Goal: Task Accomplishment & Management: Use online tool/utility

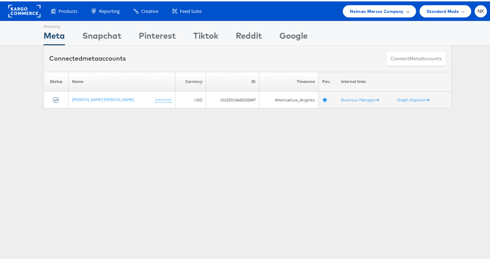
click at [362, 13] on span "Neiman Marcus Company" at bounding box center [377, 9] width 54 height 7
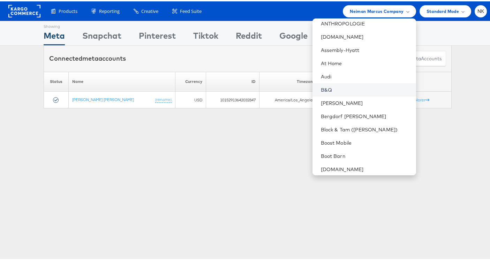
scroll to position [97, 0]
click at [329, 151] on link "Boot Barn" at bounding box center [366, 154] width 90 height 7
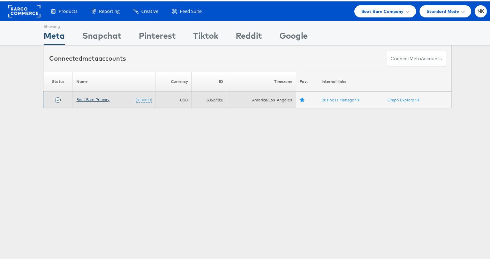
click at [99, 99] on link "Boot Barn Primary" at bounding box center [92, 97] width 33 height 5
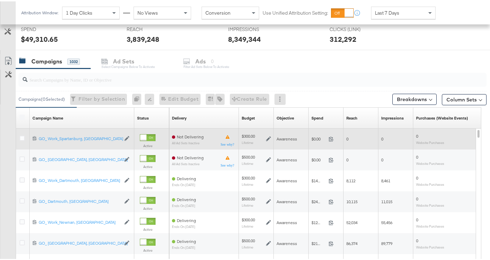
scroll to position [269, 0]
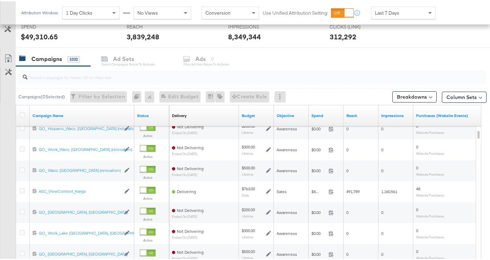
click at [61, 72] on input "search" at bounding box center [236, 73] width 417 height 14
paste input "6833991076758"
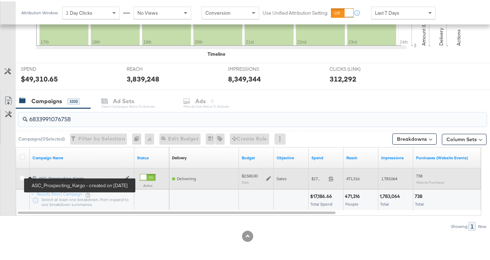
type input "6833991076758"
click at [49, 174] on div "ASC_Prospecting_Kargo ASC_Prospecting_Kargo" at bounding box center [80, 177] width 82 height 6
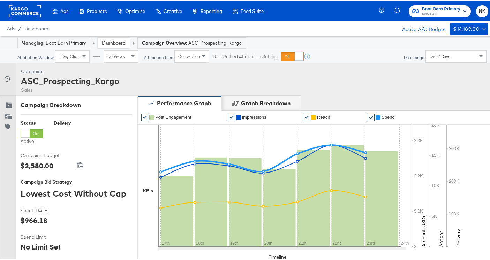
scroll to position [273, 0]
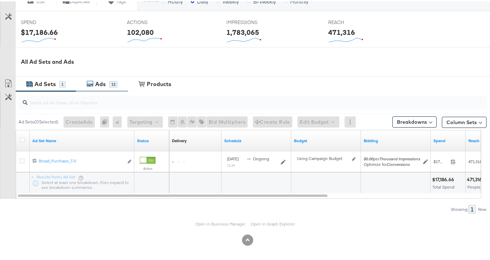
click at [98, 83] on div "Ads" at bounding box center [100, 83] width 10 height 8
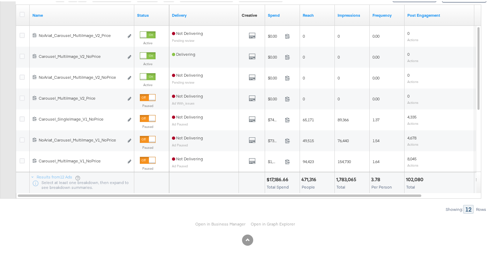
scroll to position [254, 0]
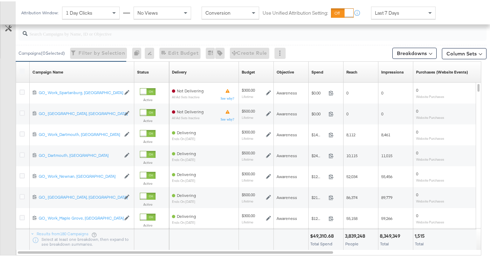
scroll to position [309, 0]
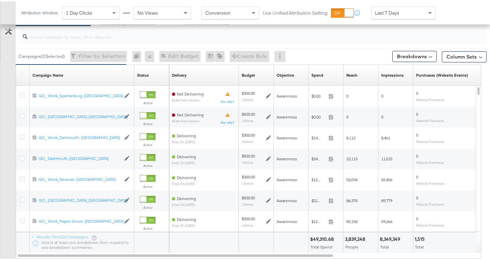
click at [22, 71] on label at bounding box center [22, 72] width 5 height 5
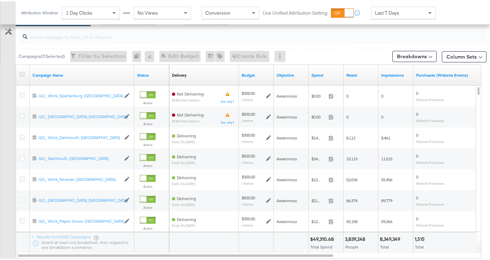
click at [24, 75] on icon at bounding box center [22, 72] width 5 height 5
click at [0, 0] on input "checkbox" at bounding box center [0, 0] width 0 height 0
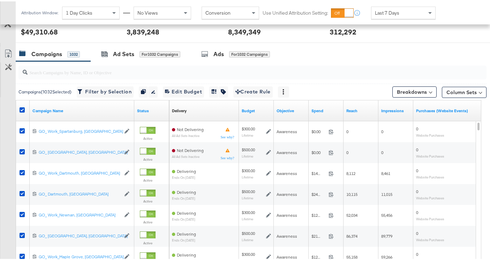
scroll to position [270, 0]
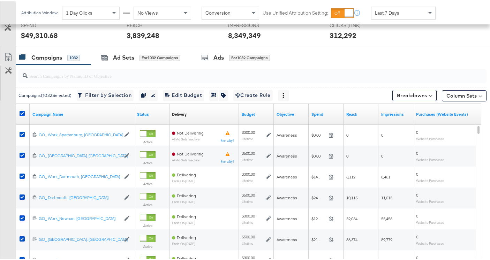
click at [214, 59] on div "Ads for 1032 Campaigns" at bounding box center [235, 56] width 69 height 8
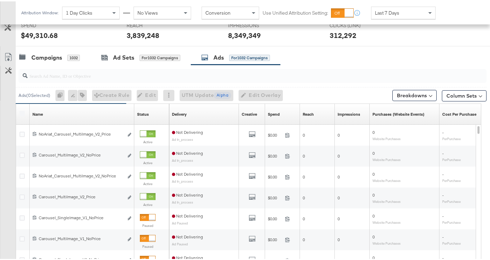
click at [117, 72] on input "search" at bounding box center [236, 72] width 417 height 14
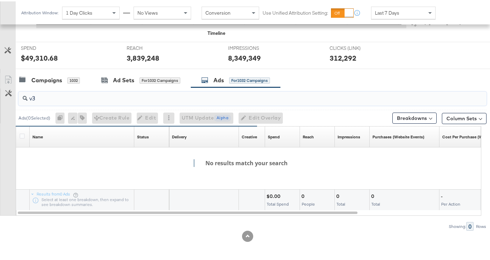
type input "v3"
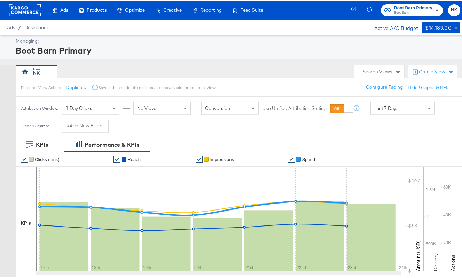
scroll to position [0, 0]
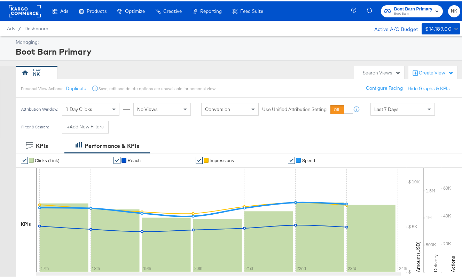
click at [24, 10] on rect at bounding box center [25, 9] width 32 height 13
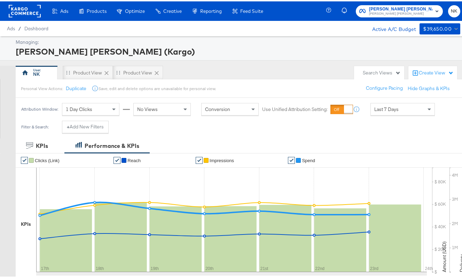
click at [24, 7] on rect at bounding box center [25, 9] width 32 height 13
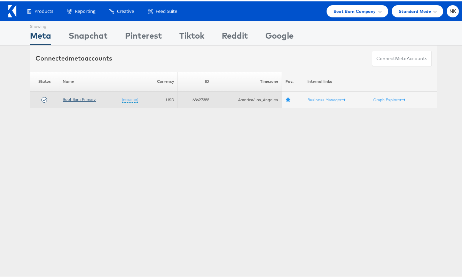
click at [68, 97] on link "Boot Barn Primary" at bounding box center [79, 97] width 33 height 5
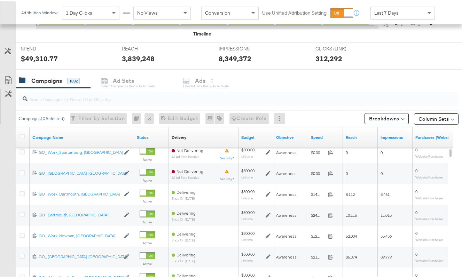
scroll to position [247, 0]
click at [79, 95] on input "search" at bounding box center [224, 95] width 393 height 14
paste input "6804346569945"
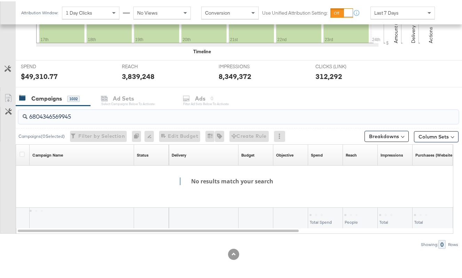
scroll to position [229, 0]
type input "6804346569945"
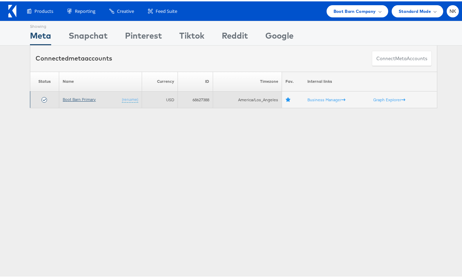
click at [81, 97] on link "Boot Barn Primary" at bounding box center [79, 97] width 33 height 5
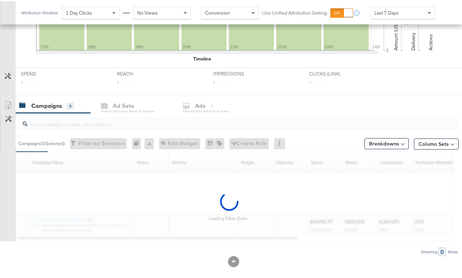
scroll to position [229, 0]
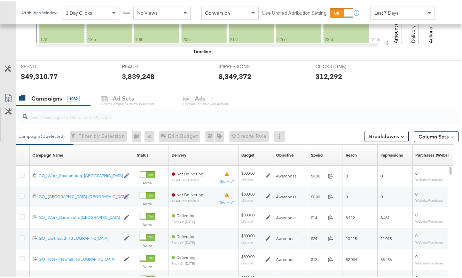
click at [80, 120] on div at bounding box center [238, 116] width 440 height 14
paste input "6833991076758"
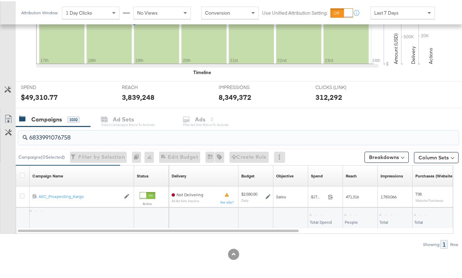
scroll to position [208, 0]
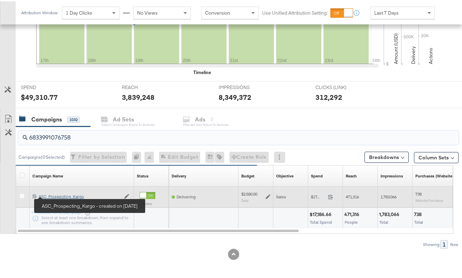
type input "6833991076758"
click at [59, 195] on div "ASC_Prospecting_Kargo ASC_Prospecting_Kargo" at bounding box center [80, 196] width 82 height 6
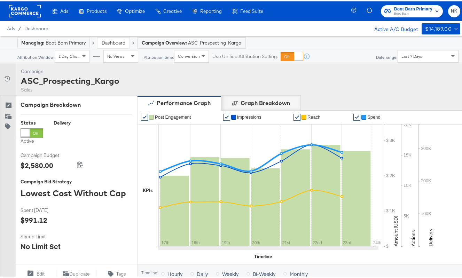
scroll to position [254, 0]
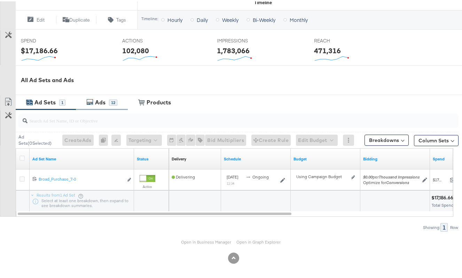
click at [101, 102] on div "Ads" at bounding box center [100, 101] width 10 height 8
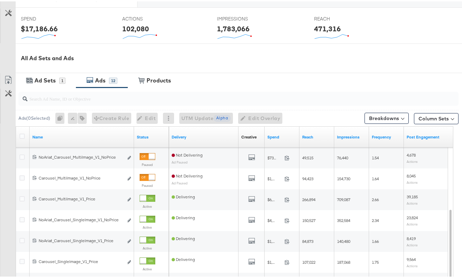
scroll to position [276, 0]
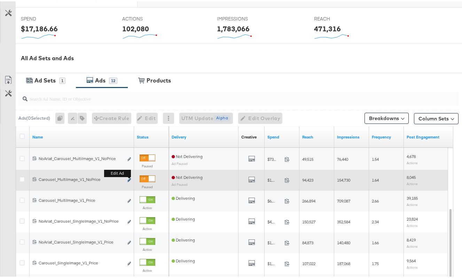
click at [128, 179] on button "Edit ad" at bounding box center [129, 179] width 4 height 7
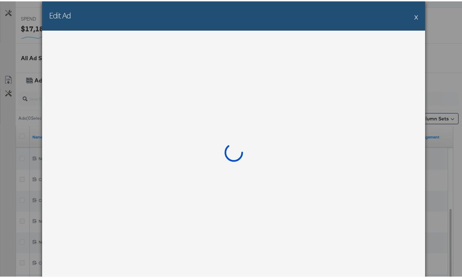
click at [412, 16] on div "Edit Ad X" at bounding box center [233, 14] width 383 height 29
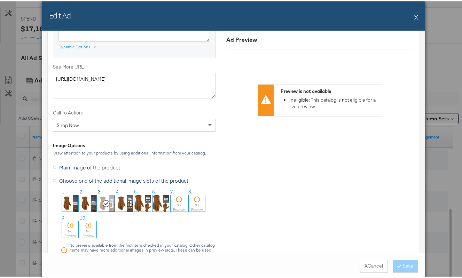
scroll to position [601, 0]
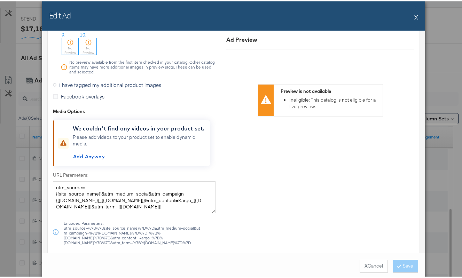
click at [90, 84] on span "I have tagged my additional product images" at bounding box center [110, 83] width 102 height 7
click at [0, 0] on input "I have tagged my additional product images" at bounding box center [0, 0] width 0 height 0
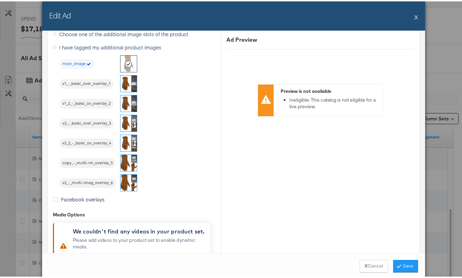
scroll to position [655, 0]
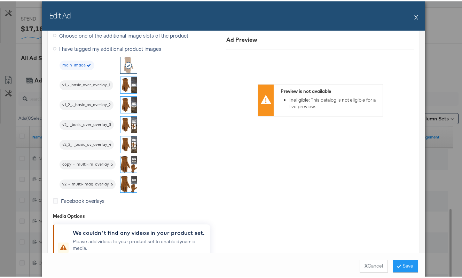
click at [124, 121] on img at bounding box center [129, 123] width 16 height 16
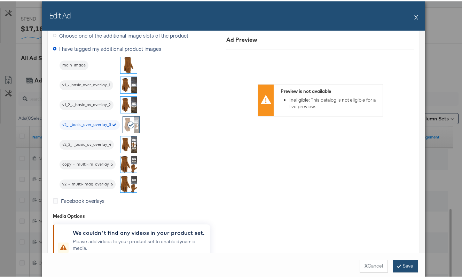
click at [400, 261] on button "Save" at bounding box center [405, 265] width 25 height 13
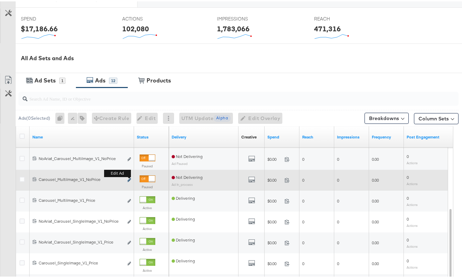
click at [127, 178] on button "Edit ad" at bounding box center [129, 179] width 4 height 7
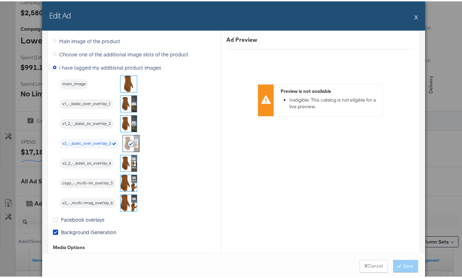
scroll to position [604, 0]
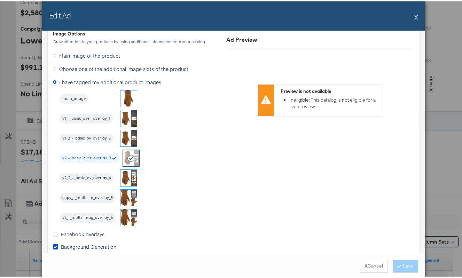
click at [83, 67] on span "Choose one of the additional image slots of the product" at bounding box center [123, 67] width 129 height 7
click at [0, 0] on input "Choose one of the additional image slots of the product" at bounding box center [0, 0] width 0 height 0
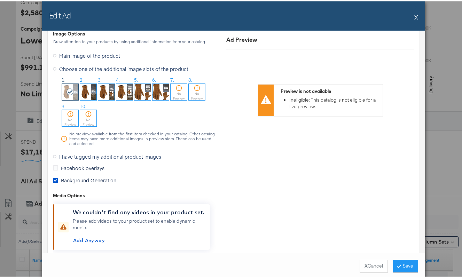
click at [73, 93] on div at bounding box center [70, 91] width 16 height 16
click at [70, 93] on icon at bounding box center [71, 90] width 8 height 7
click at [404, 263] on button "Save" at bounding box center [405, 265] width 25 height 13
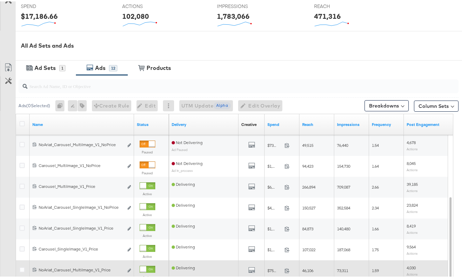
scroll to position [289, 0]
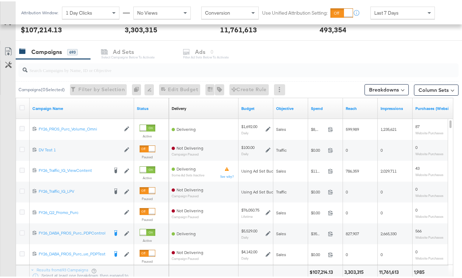
scroll to position [276, 0]
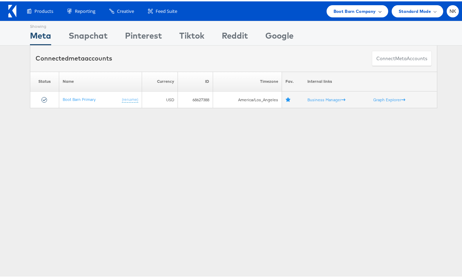
click at [356, 12] on span "Boot Barn Company" at bounding box center [355, 9] width 43 height 7
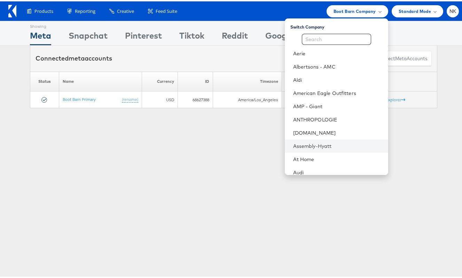
scroll to position [563, 0]
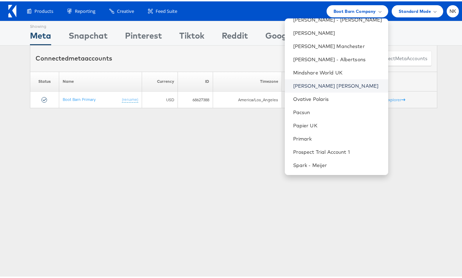
click at [318, 87] on link "[PERSON_NAME] [PERSON_NAME]" at bounding box center [338, 84] width 90 height 7
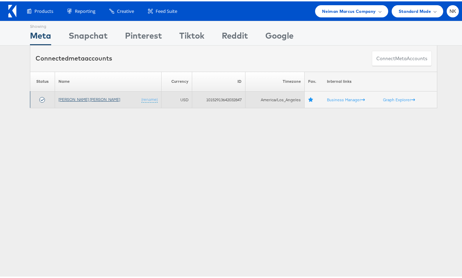
click at [83, 98] on link "[PERSON_NAME] [PERSON_NAME]" at bounding box center [90, 97] width 62 height 5
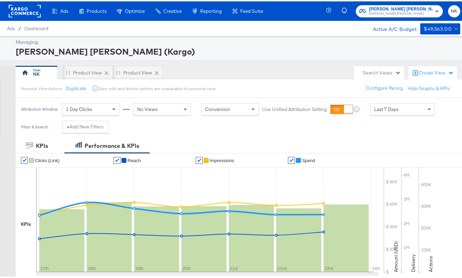
click at [153, 122] on div "Filter & Search: + Add New Filters" at bounding box center [234, 129] width 468 height 18
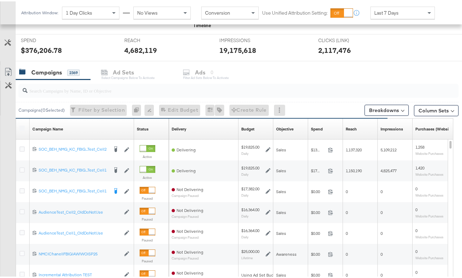
scroll to position [334, 0]
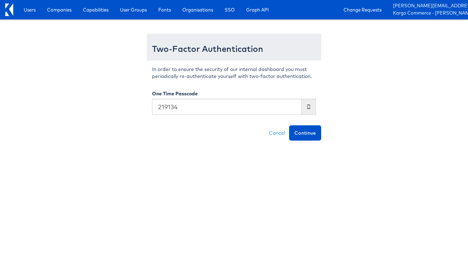
type input "219134"
click at [289, 125] on button "Continue" at bounding box center [305, 132] width 32 height 15
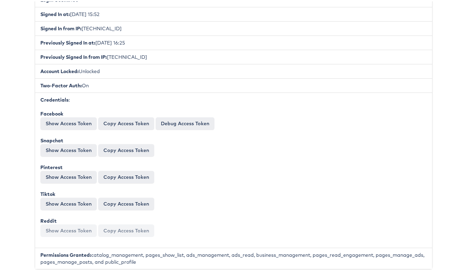
scroll to position [198, 0]
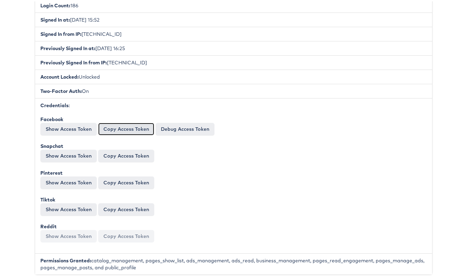
click at [121, 131] on button "Copy Access Token" at bounding box center [126, 128] width 56 height 13
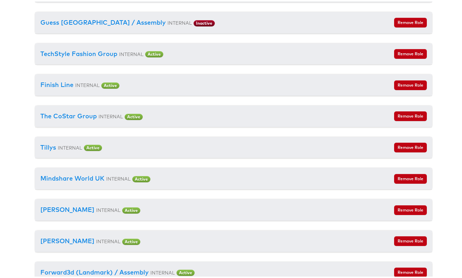
scroll to position [1563, 0]
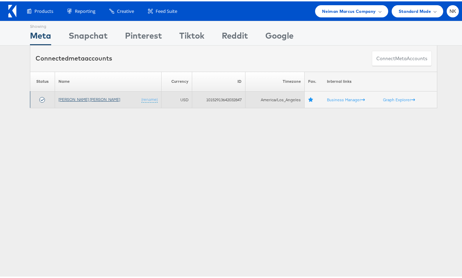
click at [77, 97] on link "[PERSON_NAME] [PERSON_NAME]" at bounding box center [90, 97] width 62 height 5
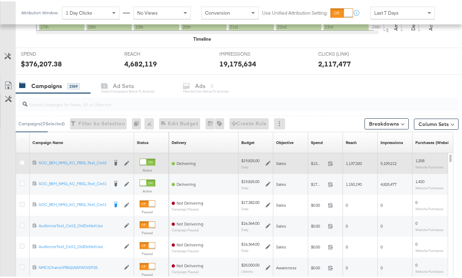
scroll to position [242, 0]
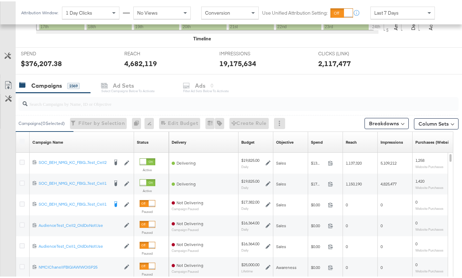
click at [72, 103] on input "search" at bounding box center [224, 100] width 393 height 14
paste input "6804346569945"
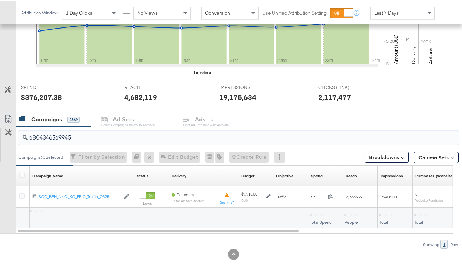
scroll to position [208, 0]
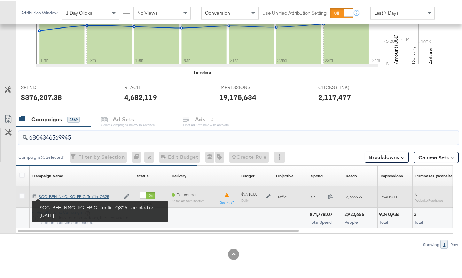
type input "6804346569945"
click at [58, 197] on div "SOC_BEH_NMG_KC_FBIG_Traffic_Q325 SOC_BEH_NMG_KC_FBIG_Traffic_Q325" at bounding box center [80, 196] width 82 height 6
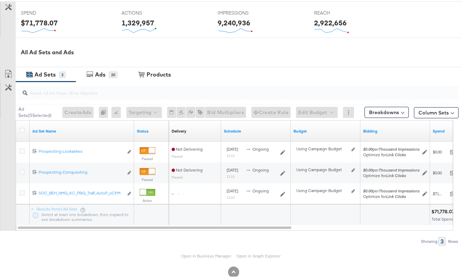
scroll to position [292, 0]
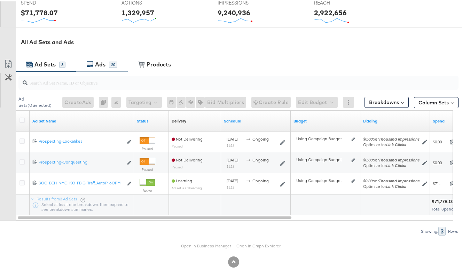
click at [105, 68] on div "Ads 20" at bounding box center [102, 63] width 52 height 15
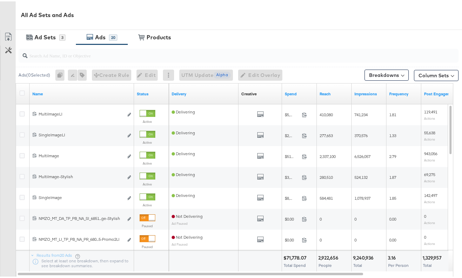
scroll to position [307, 0]
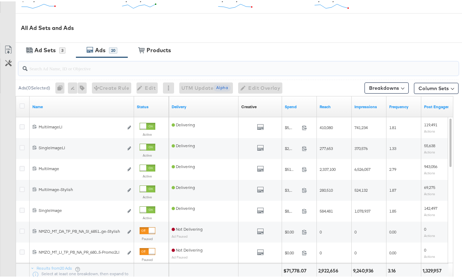
click at [52, 69] on input "search" at bounding box center [224, 64] width 393 height 14
paste input "6851676385345"
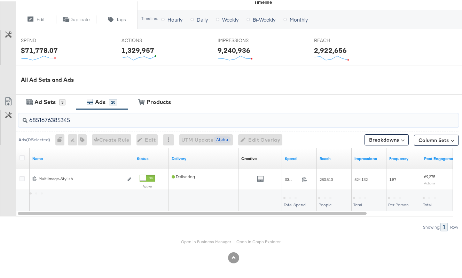
scroll to position [255, 0]
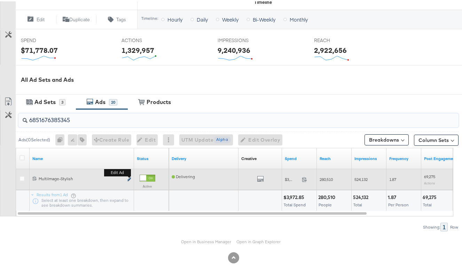
type input "6851676385345"
click at [128, 178] on icon "link" at bounding box center [129, 178] width 3 height 4
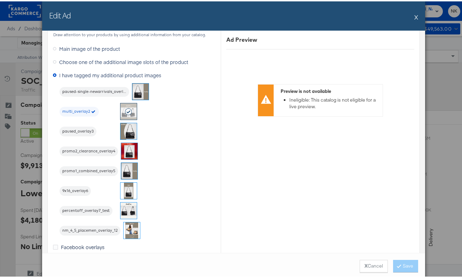
scroll to position [498, 0]
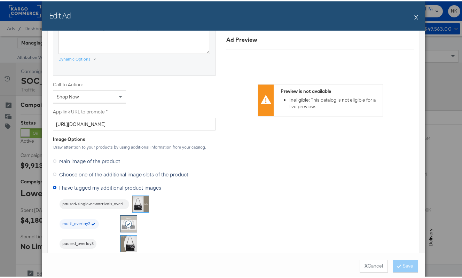
click at [410, 12] on div "Edit Ad X" at bounding box center [233, 14] width 383 height 29
click at [415, 14] on button "X" at bounding box center [417, 16] width 4 height 14
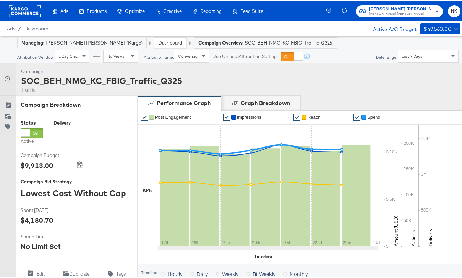
scroll to position [255, 0]
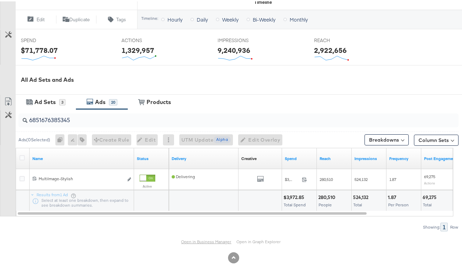
click at [183, 239] on link "Open in Business Manager" at bounding box center [207, 240] width 50 height 5
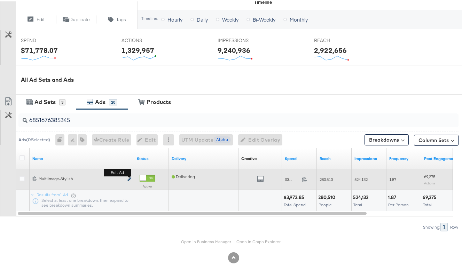
click at [128, 177] on icon "link" at bounding box center [129, 178] width 3 height 4
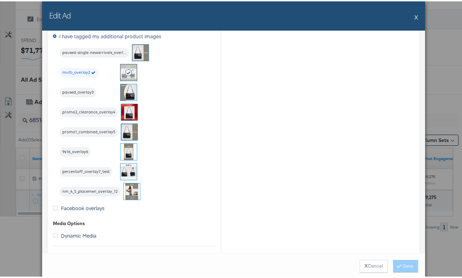
scroll to position [666, 0]
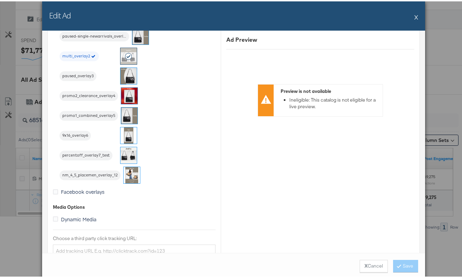
click at [416, 15] on div "Edit Ad X" at bounding box center [233, 14] width 383 height 29
click at [415, 16] on button "X" at bounding box center [417, 16] width 4 height 14
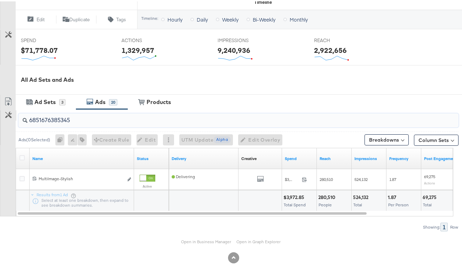
drag, startPoint x: 117, startPoint y: 118, endPoint x: 8, endPoint y: 112, distance: 108.6
click at [8, 112] on div "6851676385345 Ads ( 0 Selected) 0 Rename 0 ads Tags for 0 campaigns Create Rule…" at bounding box center [229, 169] width 459 height 122
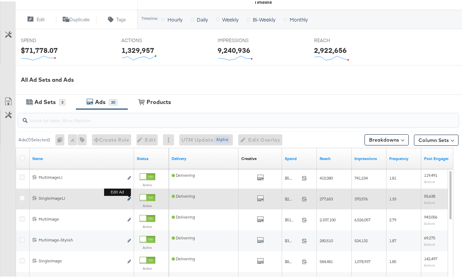
click at [128, 198] on icon "link" at bounding box center [129, 198] width 3 height 4
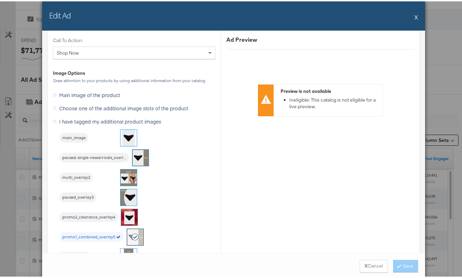
scroll to position [847, 0]
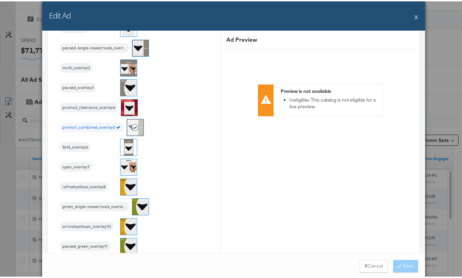
click at [415, 18] on button "X" at bounding box center [417, 16] width 4 height 14
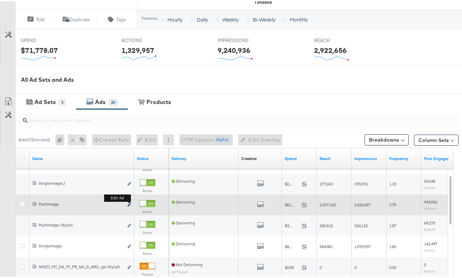
click at [129, 202] on button "Edit ad" at bounding box center [129, 203] width 4 height 7
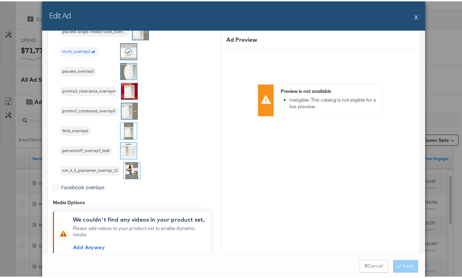
scroll to position [546, 0]
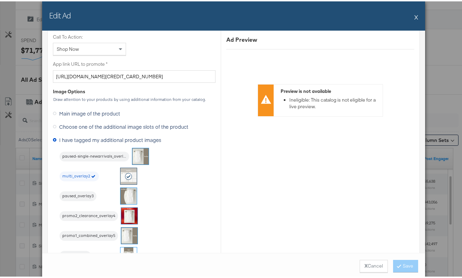
drag, startPoint x: 414, startPoint y: 19, endPoint x: 410, endPoint y: 19, distance: 4.5
click at [415, 19] on button "X" at bounding box center [417, 16] width 4 height 14
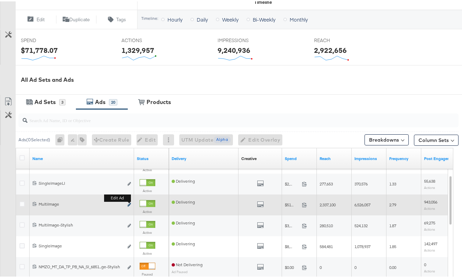
click at [130, 201] on b "Edit ad" at bounding box center [117, 196] width 27 height 7
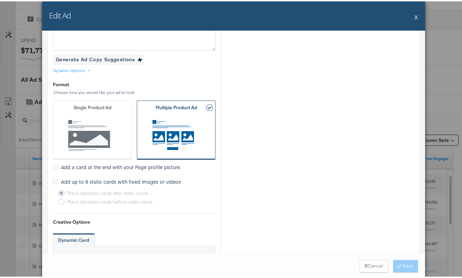
scroll to position [545, 0]
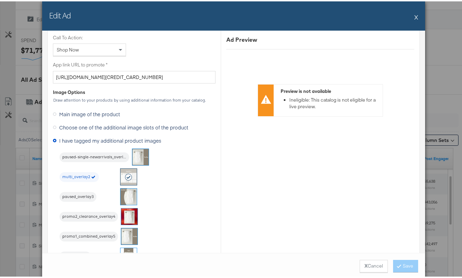
click at [412, 14] on div "Edit Ad X" at bounding box center [233, 14] width 383 height 29
click at [415, 15] on button "X" at bounding box center [417, 16] width 4 height 14
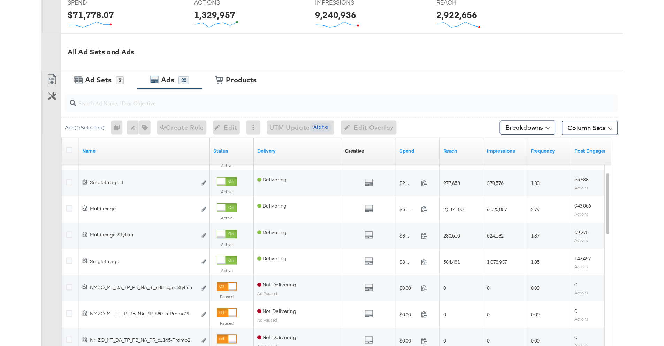
scroll to position [0, 0]
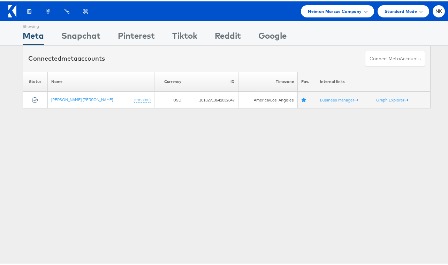
click at [308, 9] on span "Neiman Marcus Company" at bounding box center [335, 9] width 54 height 7
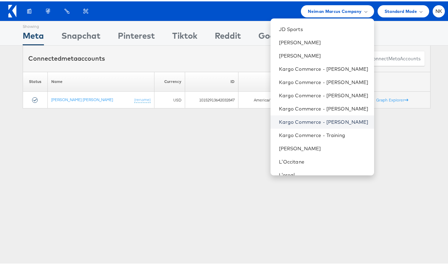
scroll to position [306, 0]
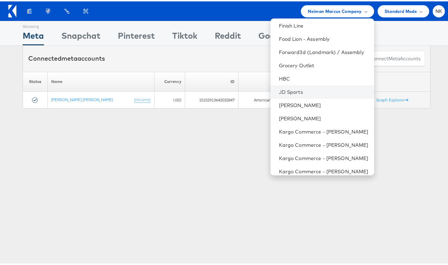
click at [309, 86] on li "JD Sports" at bounding box center [321, 90] width 103 height 13
click at [292, 92] on link "JD Sports" at bounding box center [324, 90] width 90 height 7
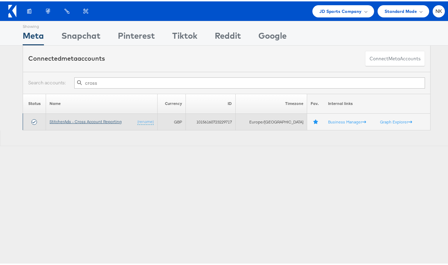
type input "cross"
click at [115, 122] on link "StitcherAds - Cross Account Reporting" at bounding box center [85, 119] width 72 height 5
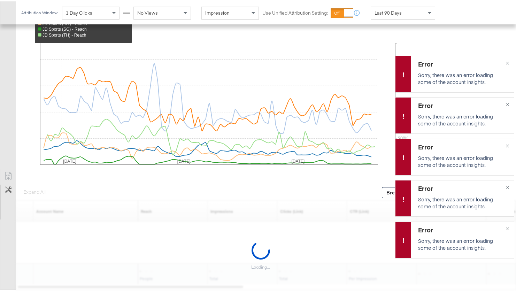
scroll to position [315, 0]
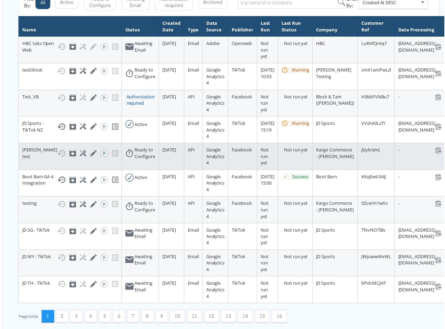
scroll to position [108, 0]
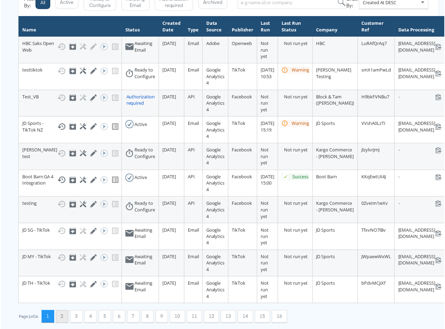
click at [60, 311] on button "2" at bounding box center [61, 317] width 13 height 13
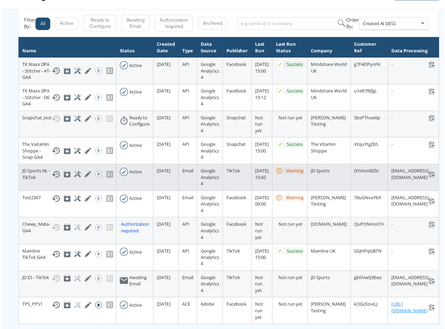
scroll to position [101, 0]
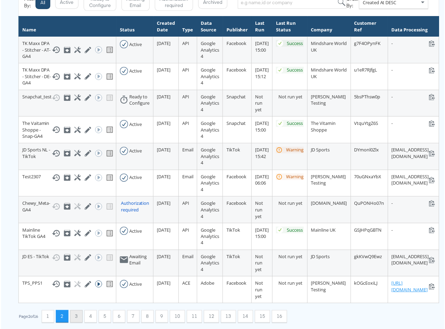
click at [82, 312] on button "3" at bounding box center [75, 317] width 13 height 13
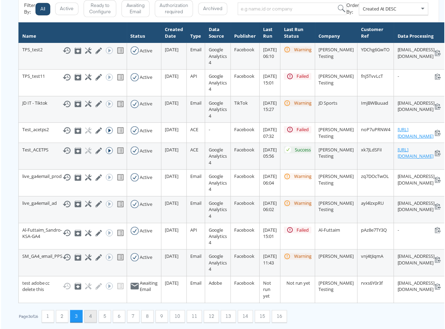
click at [94, 312] on button "4" at bounding box center [90, 317] width 13 height 13
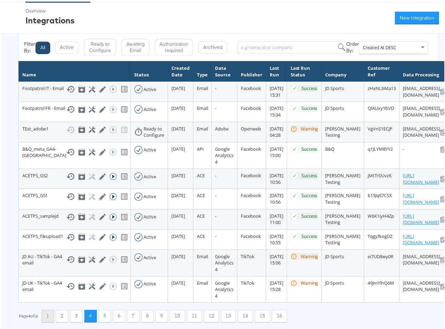
click at [51, 316] on button "1" at bounding box center [47, 317] width 13 height 13
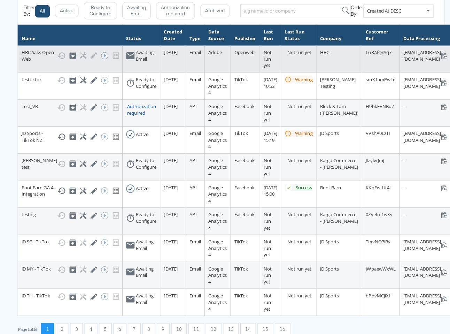
scroll to position [0, 0]
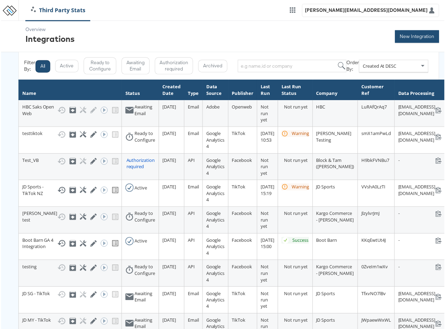
click at [395, 41] on button "New Integration" at bounding box center [417, 36] width 44 height 13
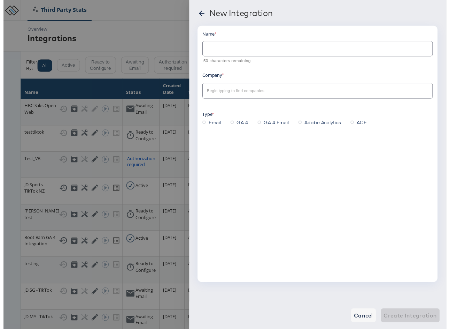
click at [161, 38] on div at bounding box center [225, 167] width 450 height 334
click at [200, 14] on icon at bounding box center [202, 14] width 6 height 6
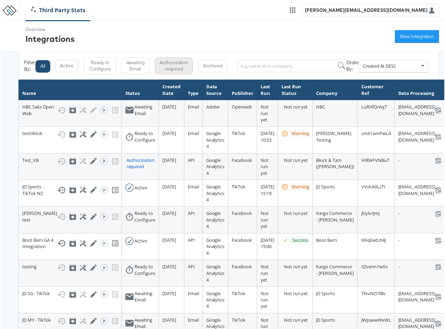
click at [158, 68] on button "Authorization required" at bounding box center [173, 65] width 38 height 17
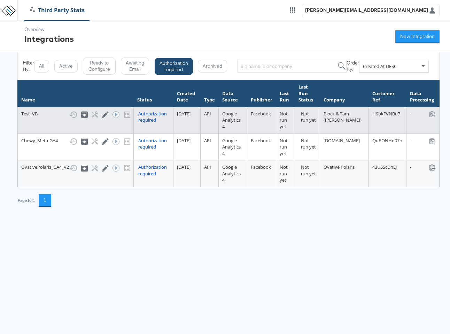
click at [147, 116] on div "Authorization required" at bounding box center [153, 116] width 31 height 13
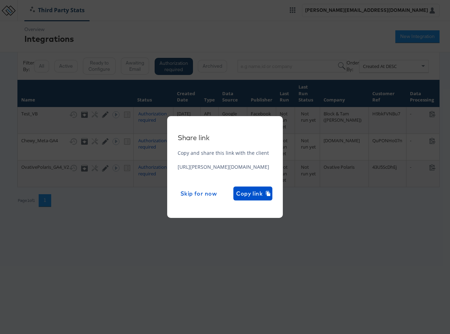
click at [258, 89] on div "Share link Copy and share this link with the client https://odie.stitcherads.co…" at bounding box center [225, 167] width 450 height 334
drag, startPoint x: 200, startPoint y: 92, endPoint x: 251, endPoint y: 93, distance: 50.2
click at [199, 90] on div "Share link Copy and share this link with the client https://odie.stitcherads.co…" at bounding box center [225, 167] width 450 height 334
click at [75, 95] on div "Share link Copy and share this link with the client https://odie.stitcherads.co…" at bounding box center [225, 167] width 450 height 334
click at [217, 194] on span "Skip for now" at bounding box center [199, 194] width 37 height 10
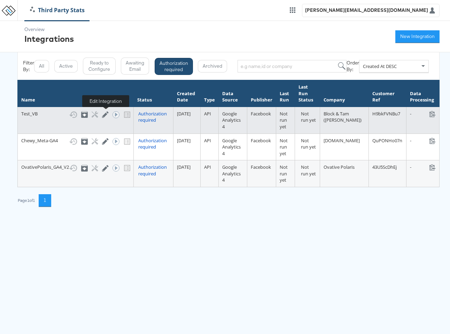
click at [108, 114] on icon at bounding box center [105, 114] width 7 height 7
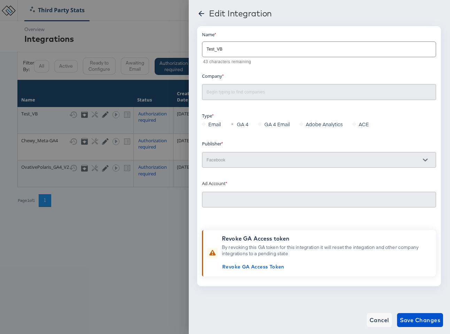
type input "[PERSON_NAME] 2.0: (ACT: 497801206465538)"
type input "Block & Tam ([PERSON_NAME])"
drag, startPoint x: 231, startPoint y: 54, endPoint x: 194, endPoint y: 49, distance: 37.2
click at [194, 49] on div "Edit Integration Name Test_VB 43 characters remaining Company Block & Tam (Vero…" at bounding box center [319, 167] width 261 height 334
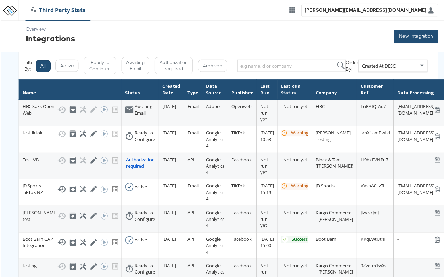
click at [405, 43] on button "New Integration" at bounding box center [417, 36] width 44 height 13
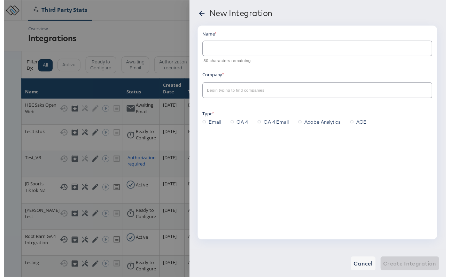
click at [321, 54] on div at bounding box center [319, 49] width 234 height 16
type input "Veronica_Beard_GA4"
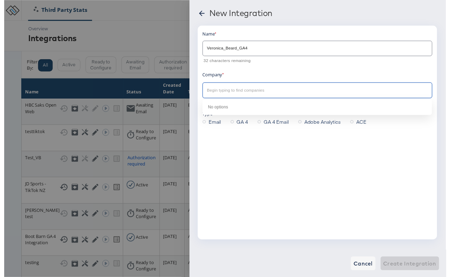
click at [294, 91] on input "text" at bounding box center [313, 92] width 217 height 8
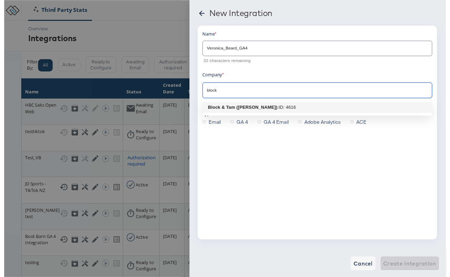
click at [259, 112] on div "Block & Tam ([PERSON_NAME])" at bounding box center [243, 109] width 71 height 7
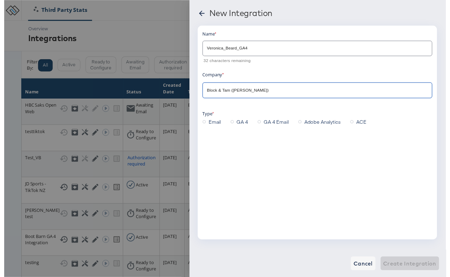
type input "Block & Tam ([PERSON_NAME])"
click at [232, 126] on label "GA 4" at bounding box center [241, 124] width 21 height 10
click at [0, 0] on input "GA 4" at bounding box center [0, 0] width 0 height 0
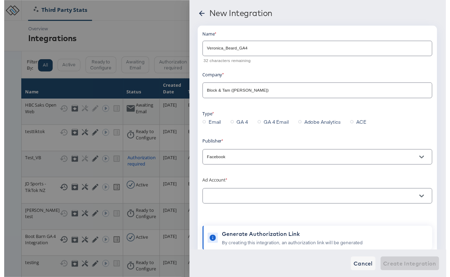
click at [242, 194] on div at bounding box center [319, 200] width 234 height 16
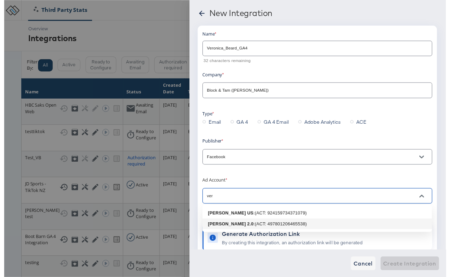
click at [246, 230] on b "[PERSON_NAME] 2.0" at bounding box center [231, 227] width 46 height 5
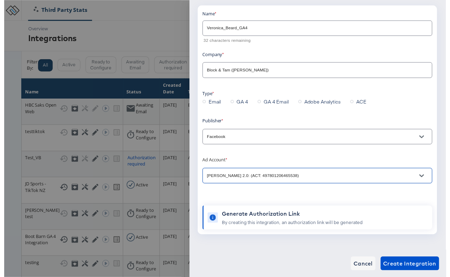
scroll to position [0, 0]
type input "[PERSON_NAME] 2.0: (ACT: 497801206465538)"
click at [406, 263] on span "Create Integration" at bounding box center [413, 268] width 54 height 10
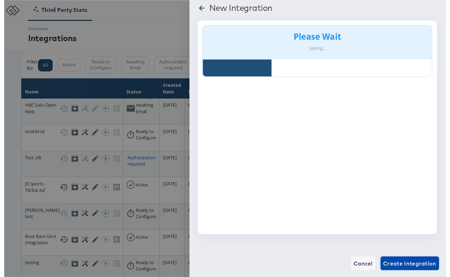
scroll to position [6, 0]
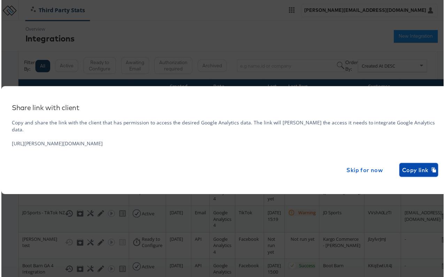
click at [404, 169] on span "Copy link" at bounding box center [420, 171] width 33 height 10
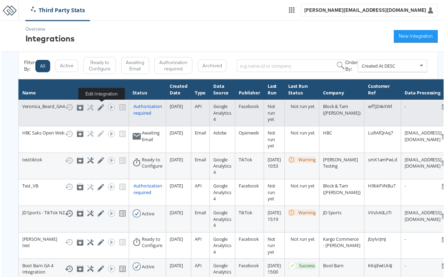
click at [102, 109] on icon at bounding box center [100, 108] width 7 height 7
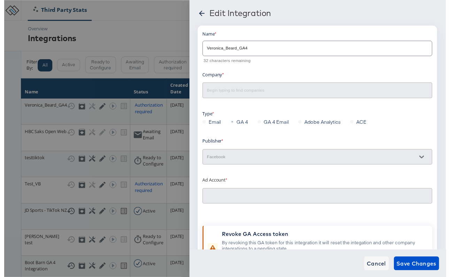
type input "[PERSON_NAME] 2.0: (ACT: 497801206465538)"
type input "Block & Tam ([PERSON_NAME])"
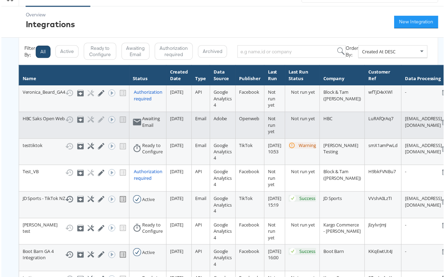
scroll to position [15, 0]
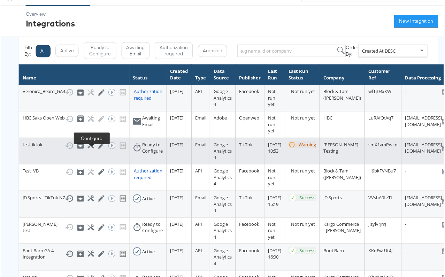
click at [89, 150] on icon at bounding box center [90, 146] width 7 height 7
click at [90, 150] on icon at bounding box center [90, 146] width 7 height 7
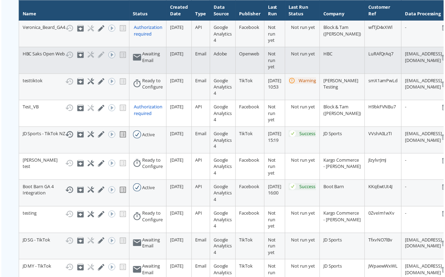
scroll to position [83, 0]
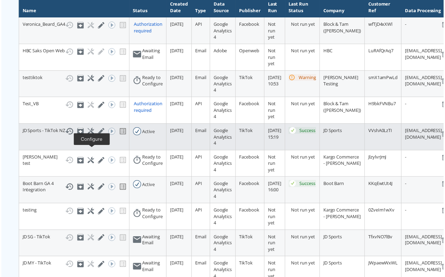
click at [92, 135] on icon at bounding box center [90, 132] width 7 height 7
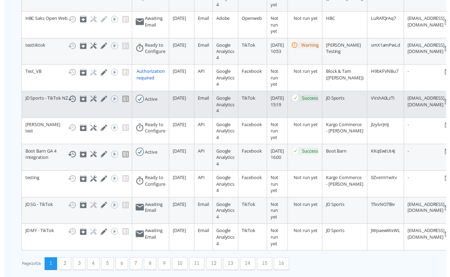
scroll to position [166, 0]
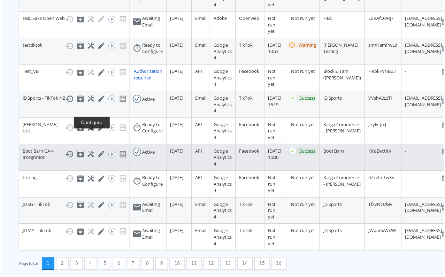
click at [89, 152] on icon at bounding box center [90, 155] width 7 height 7
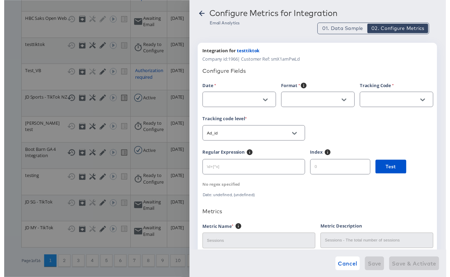
type input "Date"
type input "%m/%d/%Y"
type input "Sessionmanualterm"
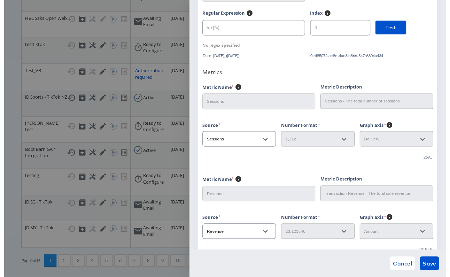
scroll to position [280, 0]
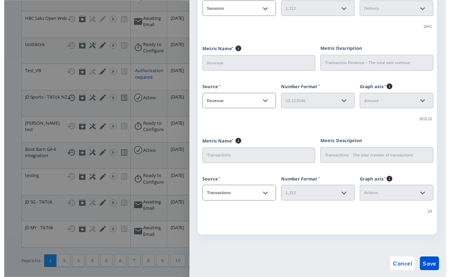
click at [165, 46] on div at bounding box center [225, 141] width 450 height 282
click at [168, 27] on div at bounding box center [225, 141] width 450 height 282
click at [168, 95] on div at bounding box center [225, 141] width 450 height 282
click at [160, 94] on div at bounding box center [225, 141] width 450 height 282
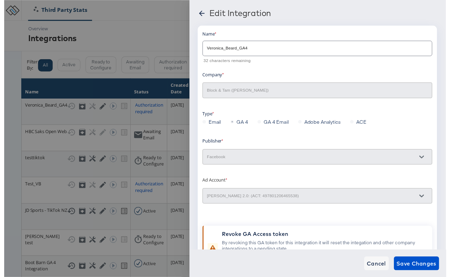
scroll to position [47, 0]
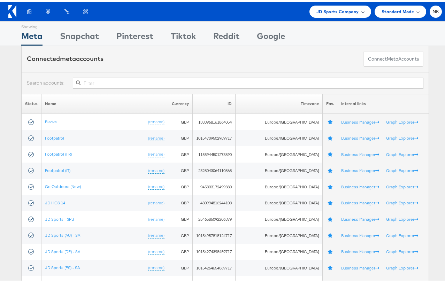
click at [353, 9] on div "JD Sports Company" at bounding box center [340, 9] width 48 height 7
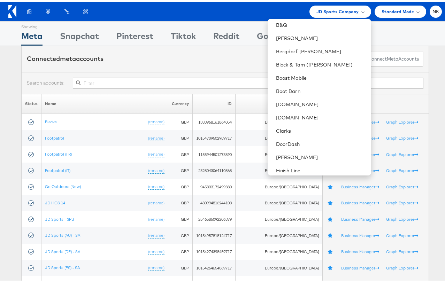
scroll to position [178, 0]
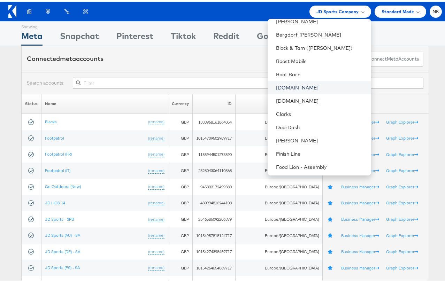
click at [289, 89] on link "[DOMAIN_NAME]" at bounding box center [321, 86] width 90 height 7
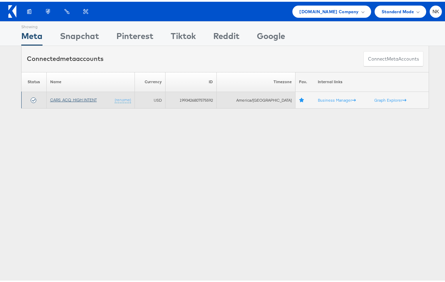
click at [75, 98] on link "CARS_ACQ_HIGH INTENT" at bounding box center [73, 97] width 47 height 5
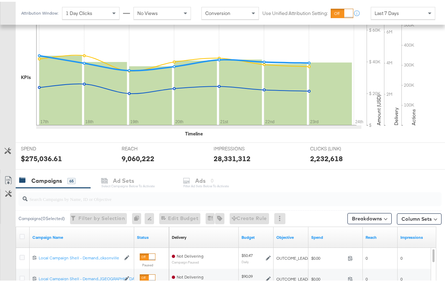
scroll to position [302, 0]
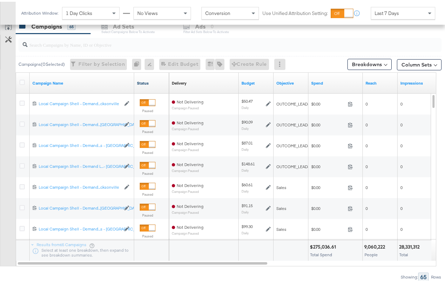
click at [140, 82] on link "Status" at bounding box center [151, 82] width 29 height 6
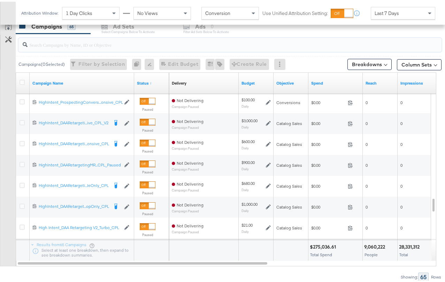
click at [86, 46] on input "search" at bounding box center [216, 40] width 377 height 14
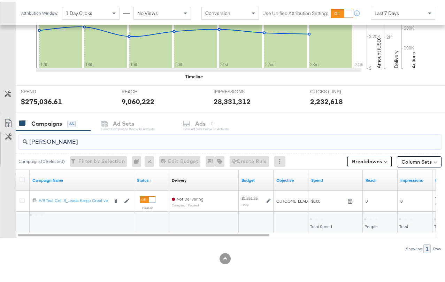
scroll to position [205, 0]
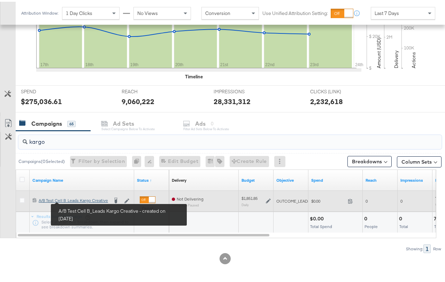
type input "kargo"
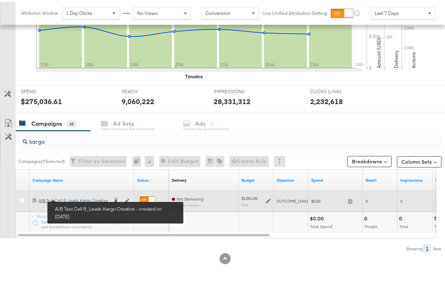
click at [77, 199] on div "A/B Test Cell B_Leads Kargo Creative A/B Test Cell B_Leads Kargo Creative" at bounding box center [74, 199] width 70 height 6
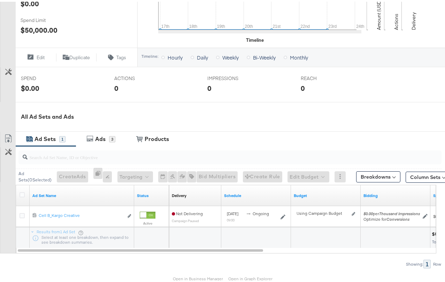
scroll to position [250, 0]
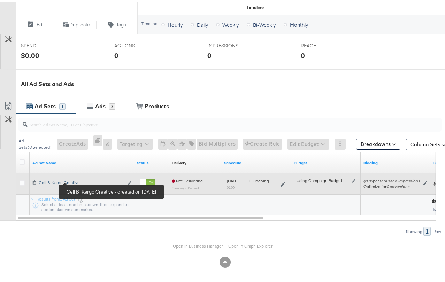
click at [70, 183] on div "Cell B_Kargo Creative Cell B_Kargo Creative" at bounding box center [81, 181] width 85 height 6
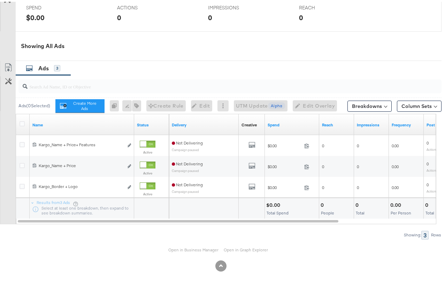
scroll to position [331, 0]
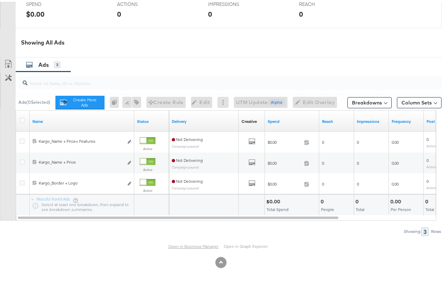
click at [184, 244] on link "Open in Business Manager" at bounding box center [193, 245] width 50 height 6
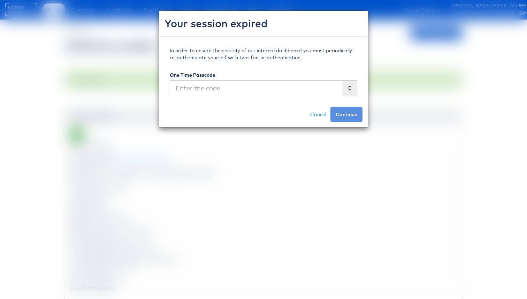
scroll to position [137, 0]
